Goal: Task Accomplishment & Management: Complete application form

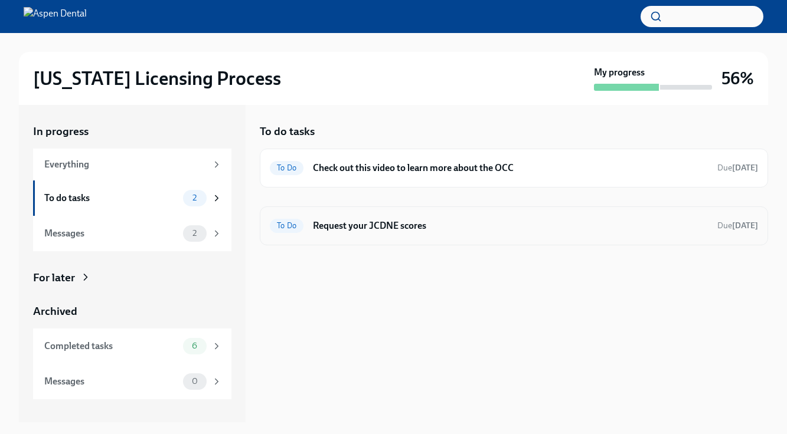
click at [392, 227] on h6 "Request your JCDNE scores" at bounding box center [510, 226] width 395 height 13
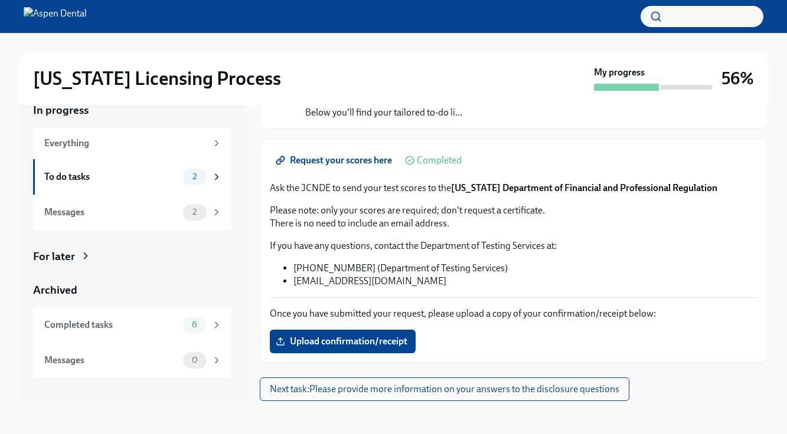
scroll to position [21, 0]
click at [309, 339] on span "Upload confirmation/receipt" at bounding box center [342, 342] width 129 height 12
click at [0, 0] on input "Upload confirmation/receipt" at bounding box center [0, 0] width 0 height 0
click at [360, 333] on label "Screen Shot [DATE] 8.00.43 PM.png" at bounding box center [359, 342] width 178 height 24
click at [0, 0] on input "Screen Shot [DATE] 8.00.43 PM.png" at bounding box center [0, 0] width 0 height 0
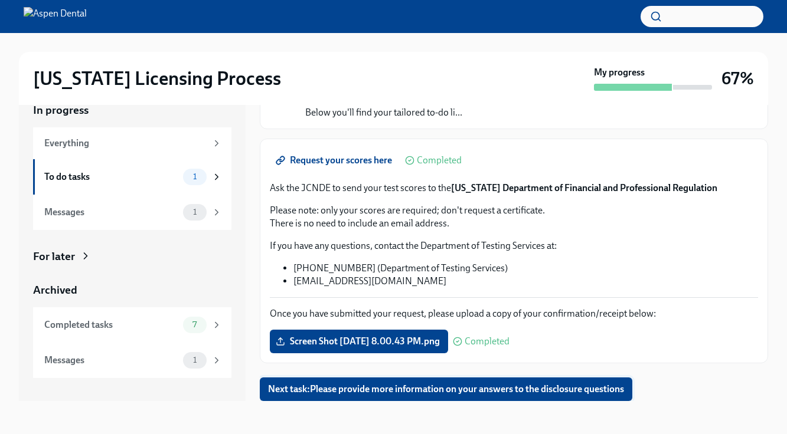
click at [421, 387] on span "Next task : Please provide more information on your answers to the disclosure q…" at bounding box center [446, 390] width 356 height 12
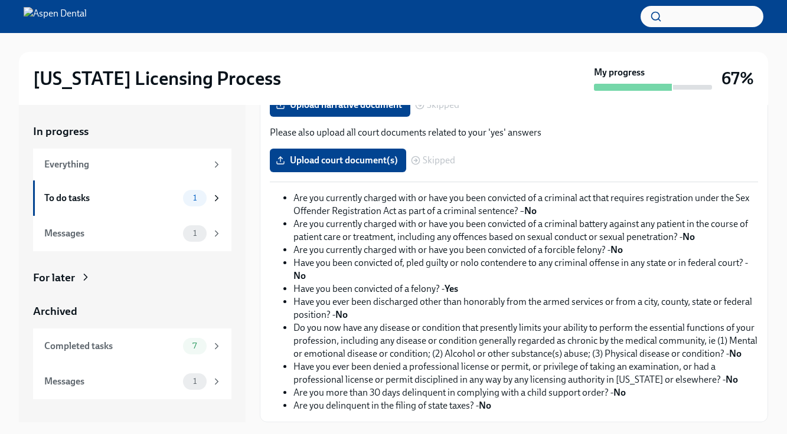
scroll to position [180, 0]
click at [123, 383] on div "Messages" at bounding box center [111, 381] width 134 height 13
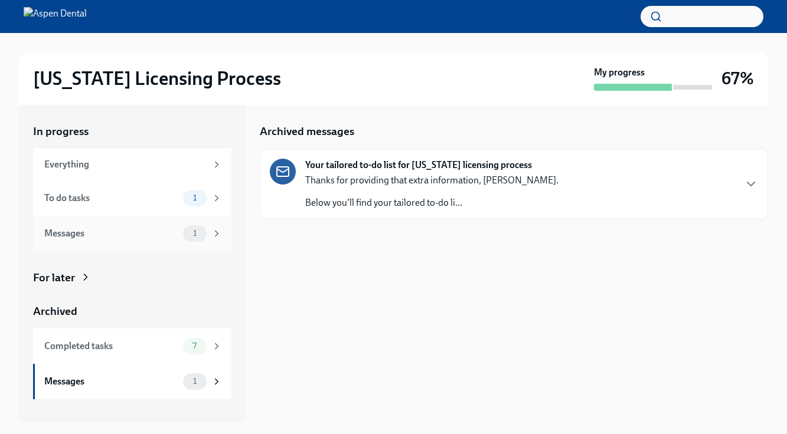
click at [146, 234] on div "Messages" at bounding box center [111, 233] width 134 height 13
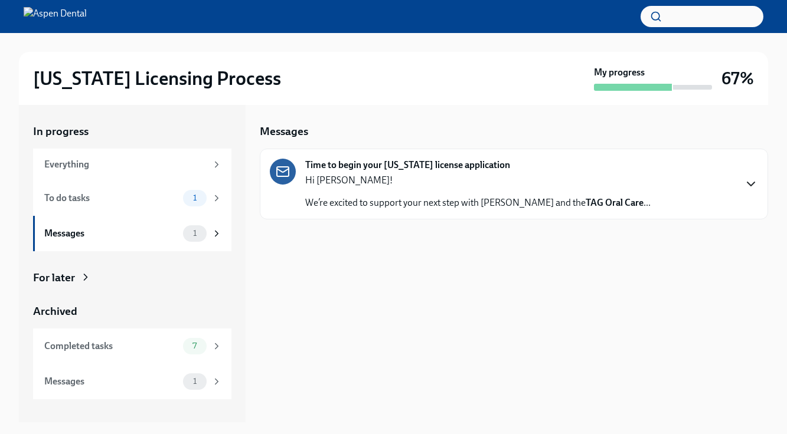
click at [745, 186] on icon "button" at bounding box center [751, 184] width 14 height 14
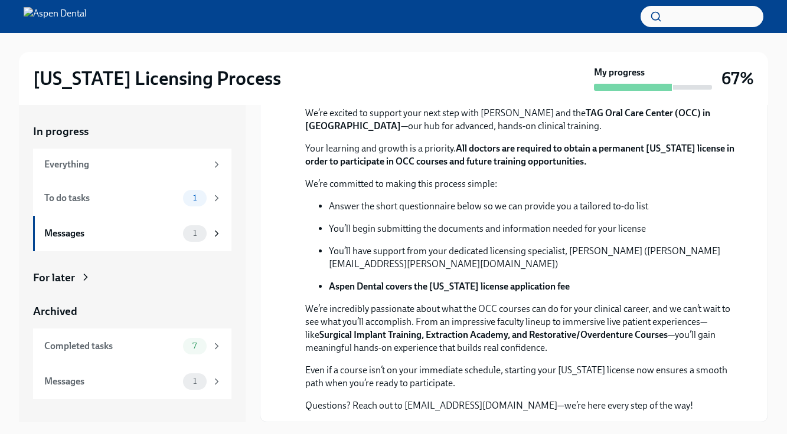
scroll to position [253, 0]
click at [181, 194] on div "To do tasks 1" at bounding box center [133, 198] width 178 height 17
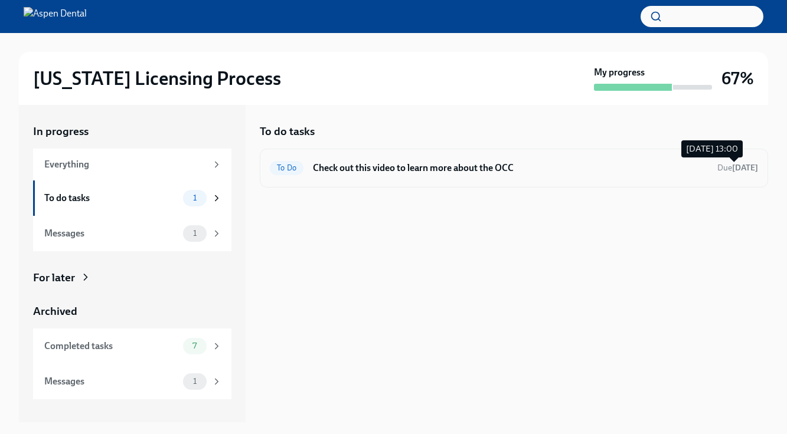
click at [732, 172] on strong "[DATE]" at bounding box center [745, 168] width 26 height 10
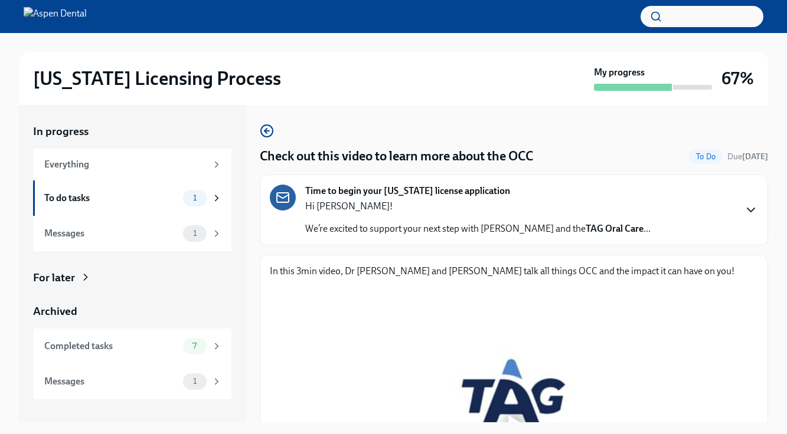
click at [746, 211] on icon "button" at bounding box center [751, 210] width 14 height 14
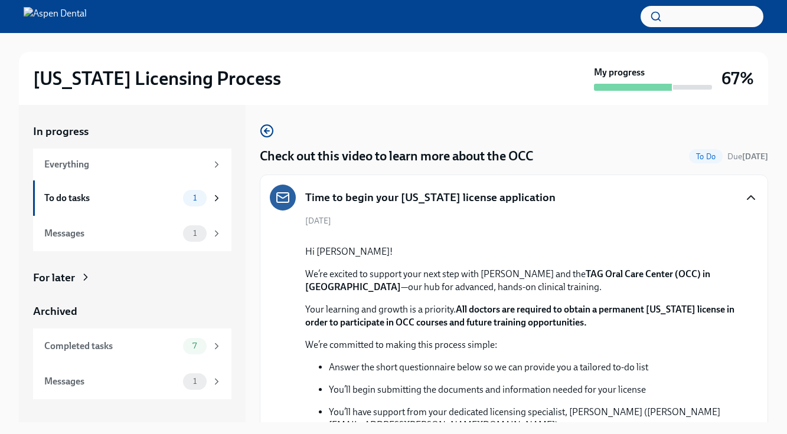
click at [746, 211] on div "Time to begin your [US_STATE] license application [DATE] Hi [PERSON_NAME]! We’r…" at bounding box center [514, 379] width 488 height 389
click at [747, 197] on icon "button" at bounding box center [751, 198] width 14 height 14
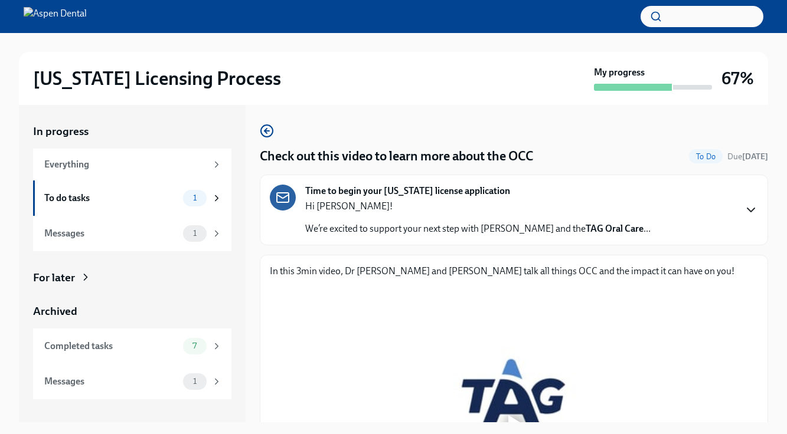
click at [747, 211] on icon "button" at bounding box center [751, 210] width 14 height 14
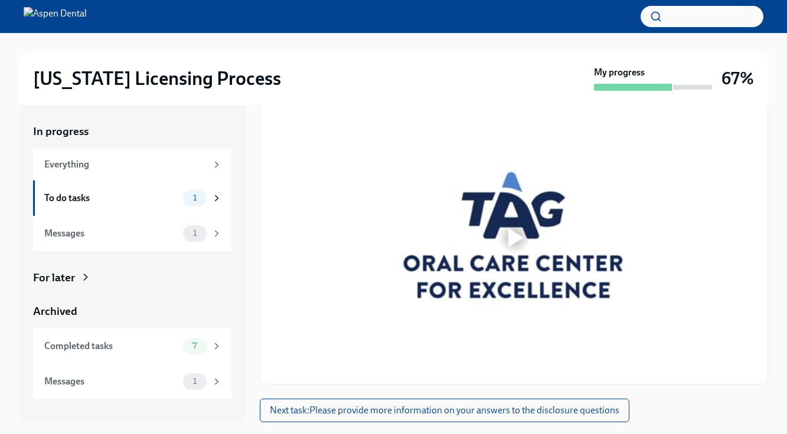
scroll to position [644, 0]
click at [359, 414] on span "Next task : Please provide more information on your answers to the disclosure q…" at bounding box center [444, 411] width 349 height 12
